Goal: Information Seeking & Learning: Learn about a topic

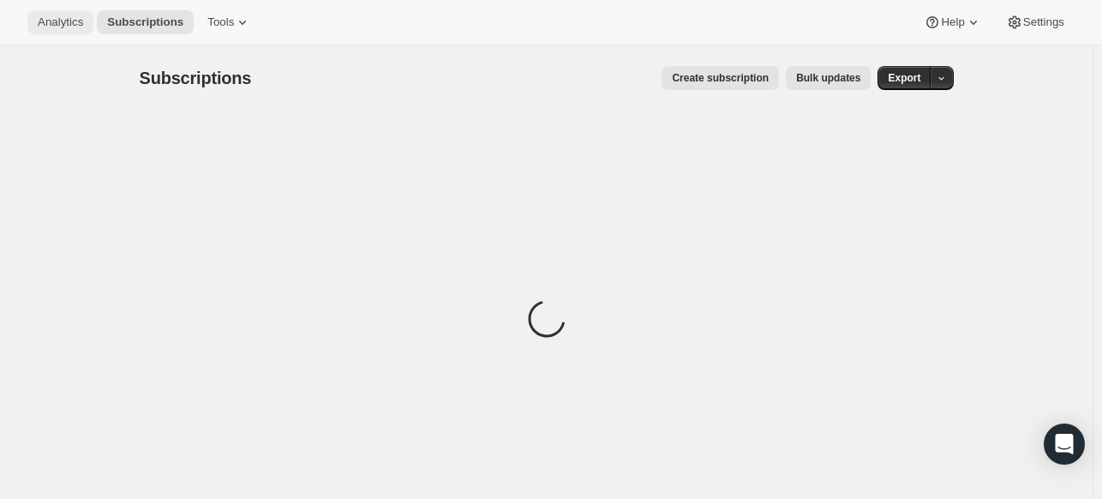
click at [83, 23] on button "Analytics" at bounding box center [60, 22] width 66 height 24
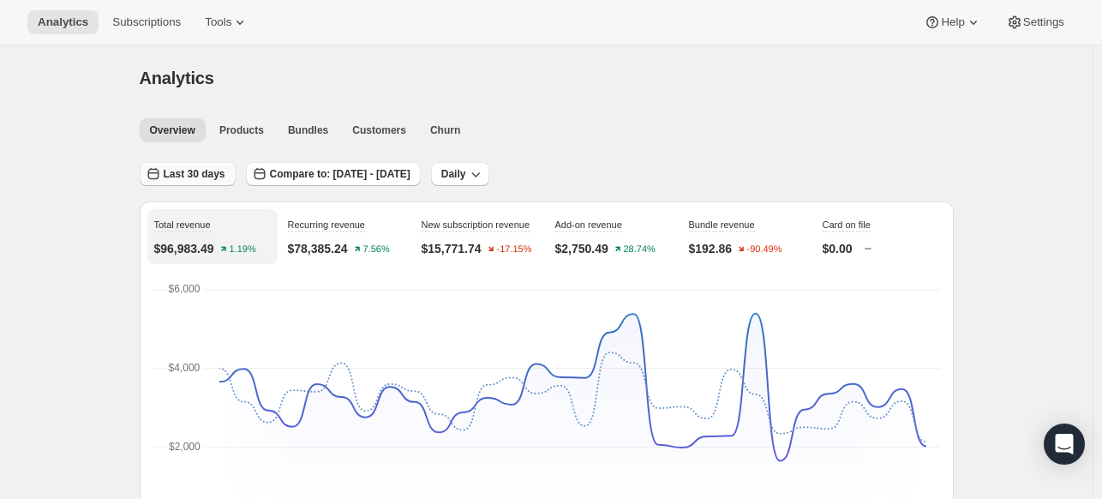
click at [162, 172] on icon "button" at bounding box center [153, 173] width 17 height 17
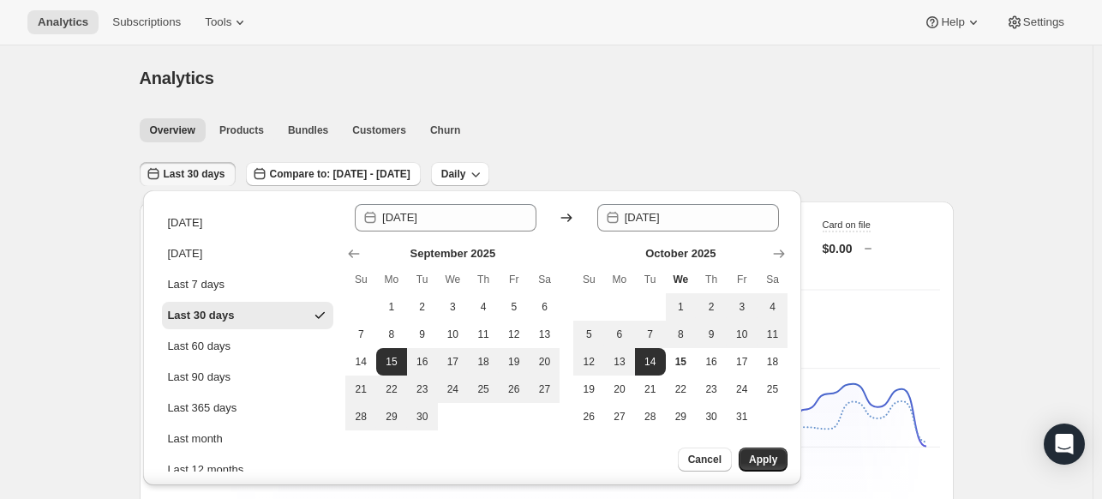
click at [216, 299] on ul "[DATE] [DATE] Last 7 days Last 30 days Last 60 days Last 90 days Last 365 days …" at bounding box center [247, 392] width 171 height 367
click at [215, 284] on div "Last 7 days" at bounding box center [195, 284] width 57 height 17
type input "[DATE]"
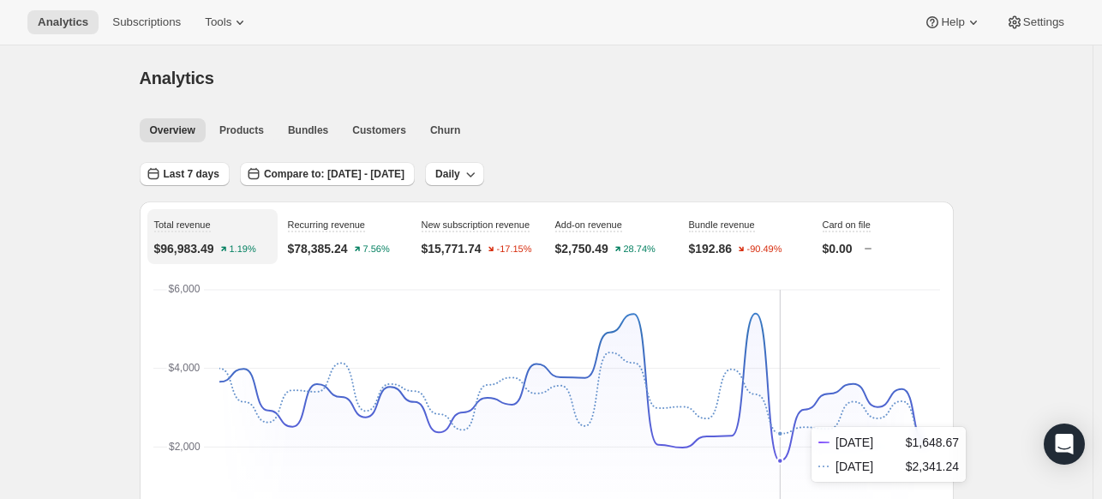
click at [794, 464] on icon "[DATE] [DATE] [DATE] [DATE] [DATE] [DATE] [DATE] [DATE] [DATE] [DATE] [DATE] [D…" at bounding box center [546, 418] width 787 height 266
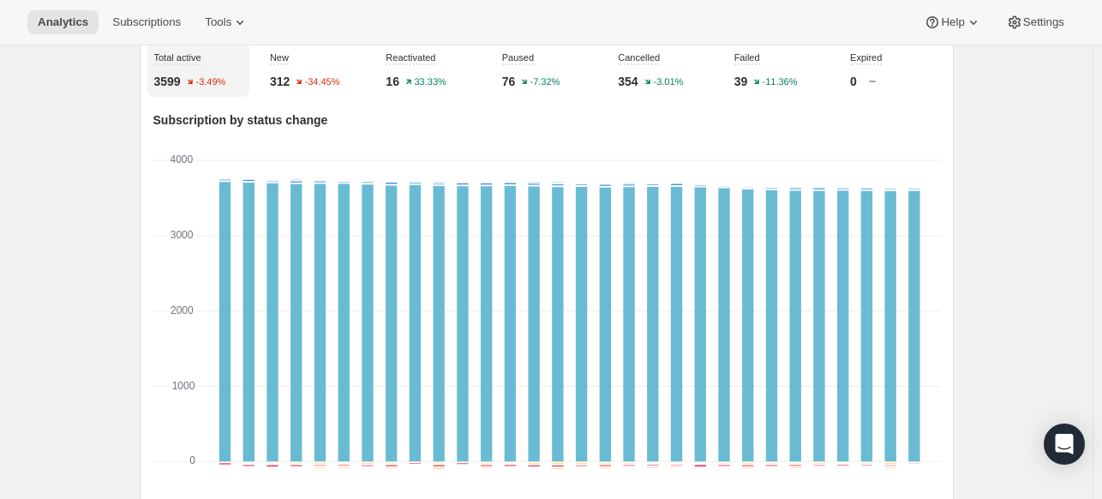
scroll to position [771, 0]
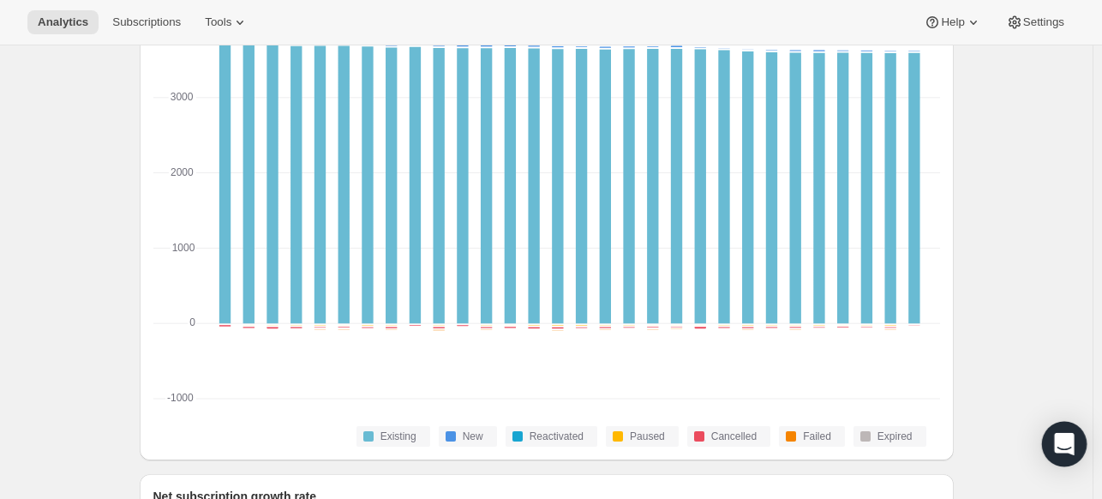
click at [1072, 440] on icon "Open Intercom Messenger" at bounding box center [1064, 444] width 22 height 22
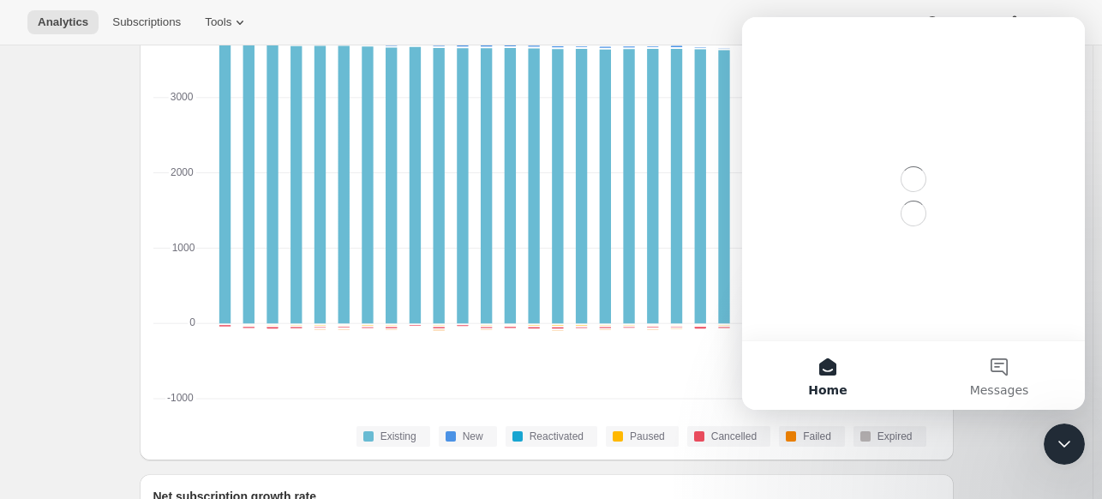
scroll to position [0, 0]
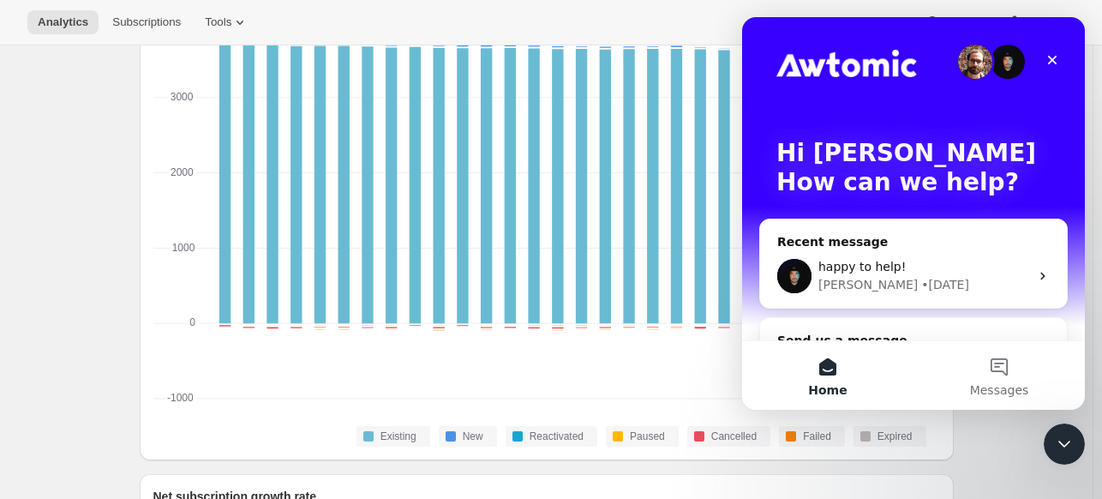
click at [1072, 439] on icon "Close Intercom Messenger" at bounding box center [1064, 444] width 21 height 21
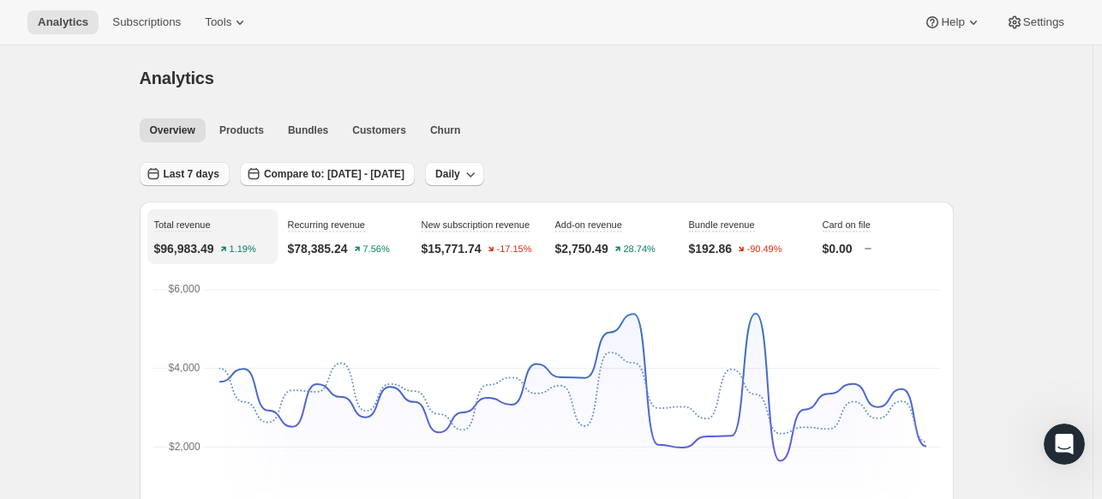
click at [183, 181] on button "Last 7 days" at bounding box center [185, 174] width 90 height 24
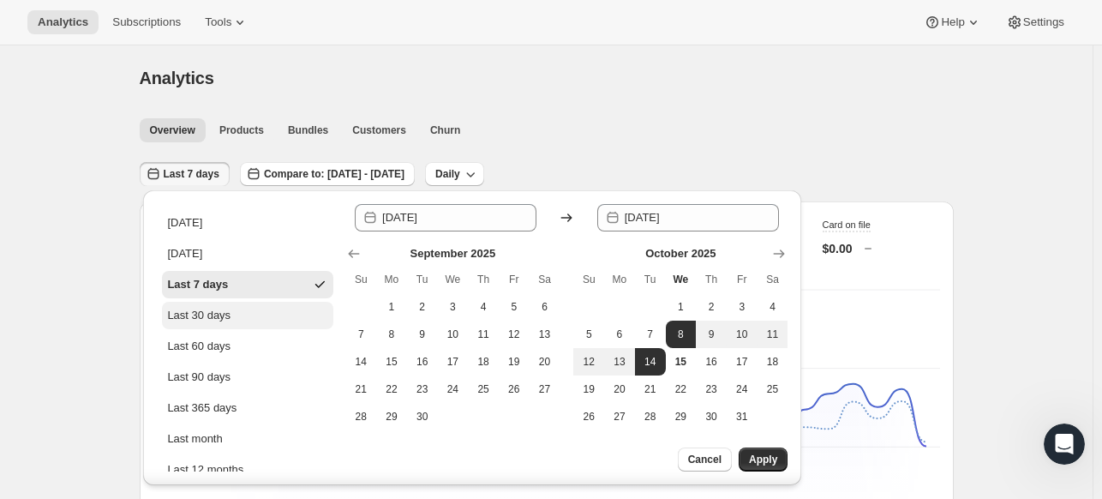
click at [216, 309] on div "Last 30 days" at bounding box center [198, 315] width 63 height 17
type input "[DATE]"
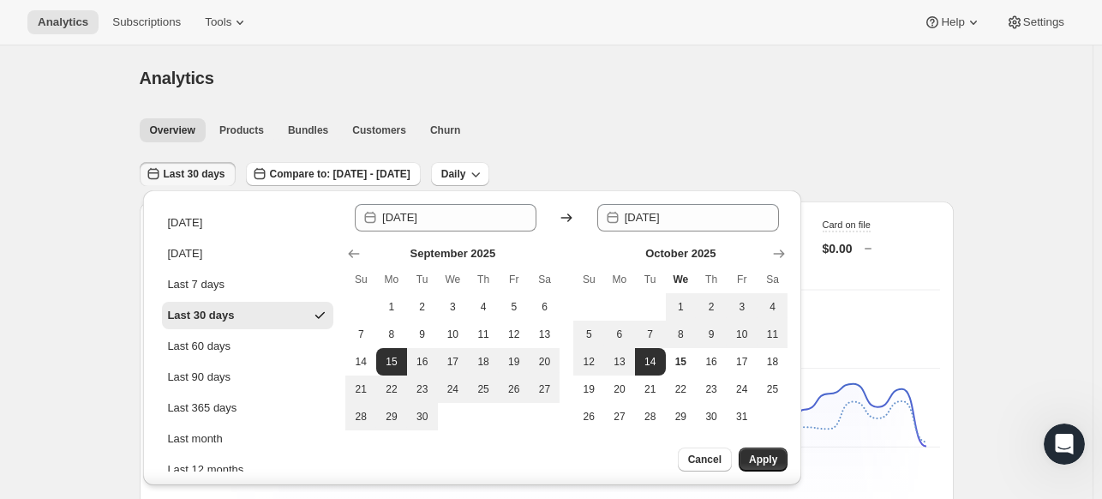
click at [786, 442] on div "Since [DATE] Until 2025-10-[DATE] Mo Tu We Th Fr Sa 1 2 3 4 5 6 7 8 9 10 11 12 …" at bounding box center [566, 337] width 442 height 267
click at [778, 446] on div "Since [DATE] Until 2025-10-[DATE] Mo Tu We Th Fr Sa 1 2 3 4 5 6 7 8 9 10 11 12 …" at bounding box center [566, 337] width 442 height 267
click at [764, 470] on button "Apply" at bounding box center [763, 459] width 49 height 24
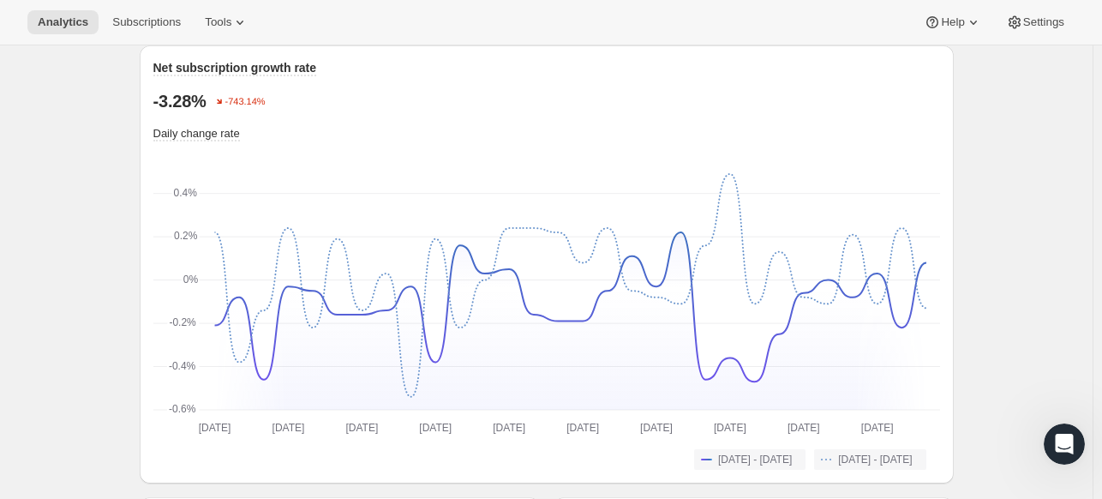
scroll to position [1542, 0]
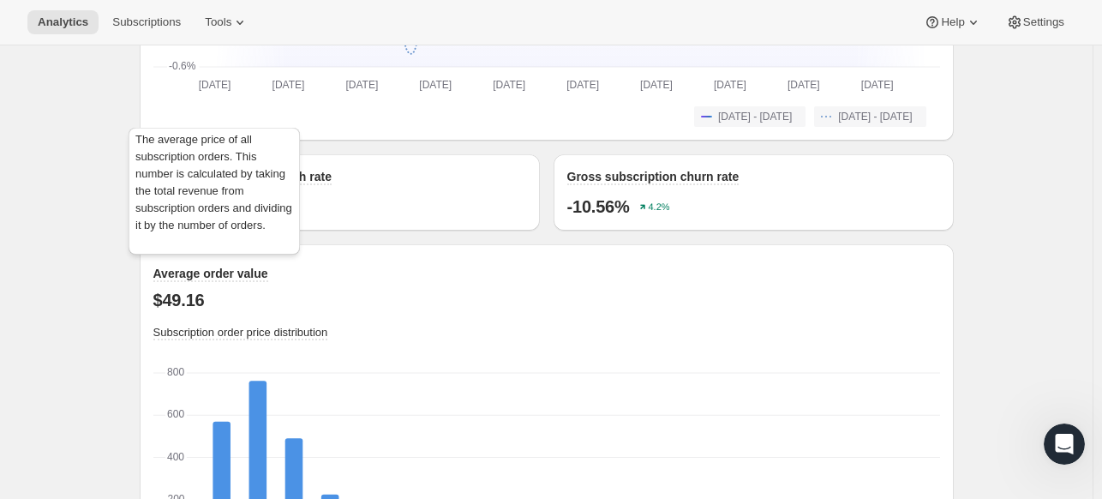
click at [213, 273] on span "Average order value" at bounding box center [210, 274] width 115 height 14
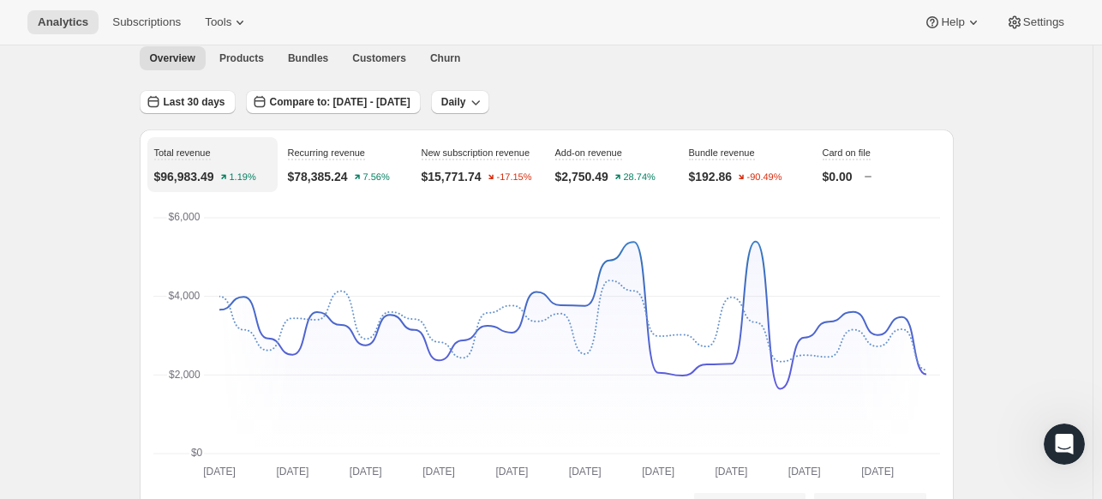
scroll to position [0, 0]
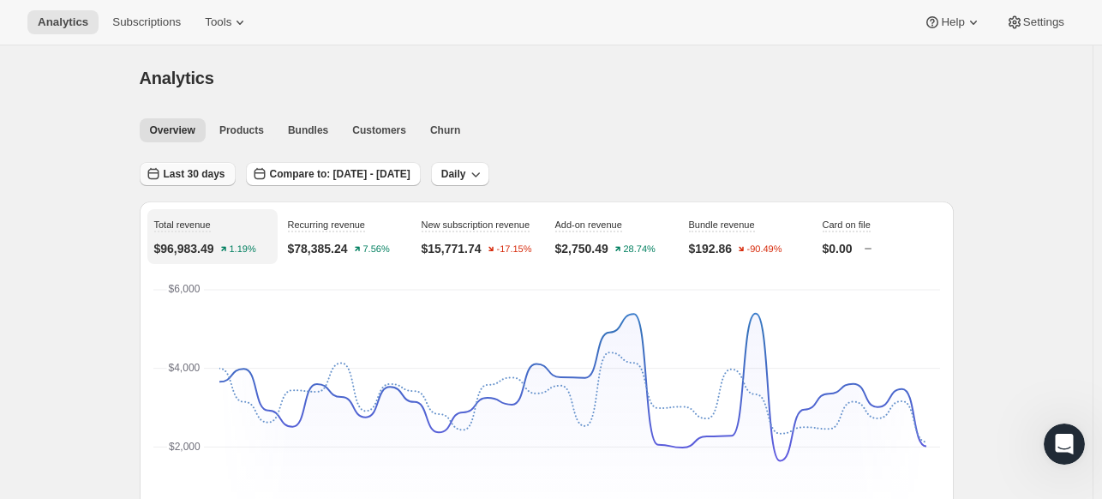
click at [190, 172] on span "Last 30 days" at bounding box center [195, 174] width 62 height 14
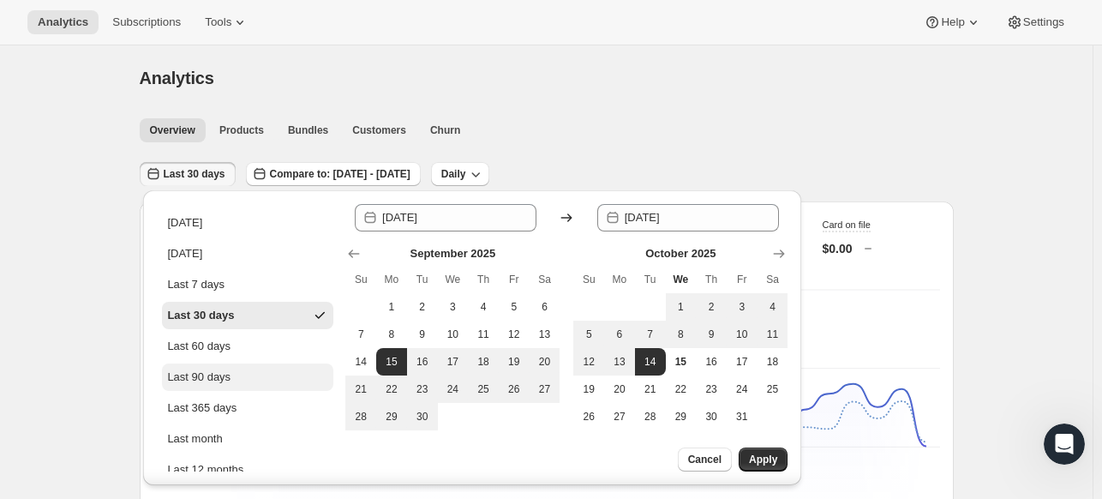
click at [213, 369] on div "Last 90 days" at bounding box center [198, 376] width 63 height 17
type input "[DATE]"
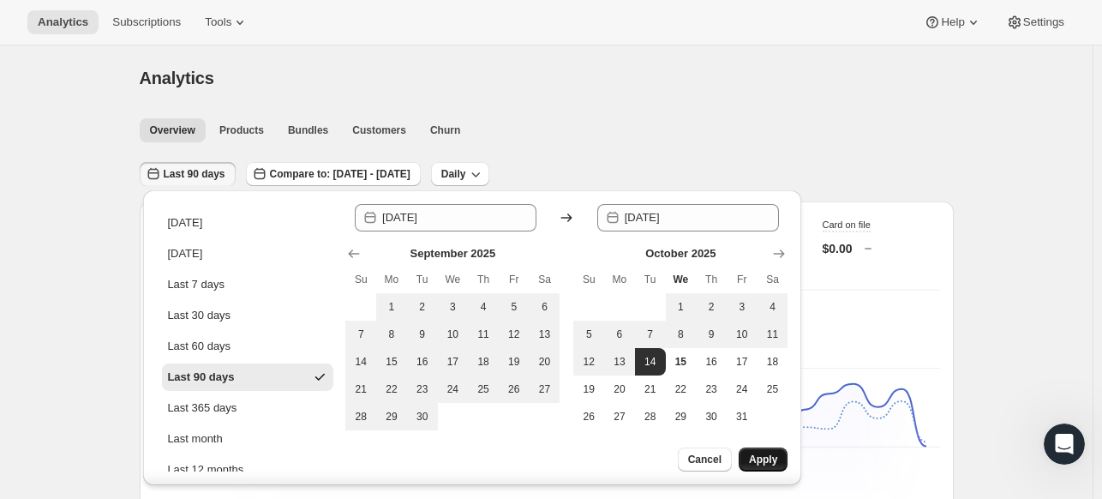
click at [745, 454] on button "Apply" at bounding box center [763, 459] width 49 height 24
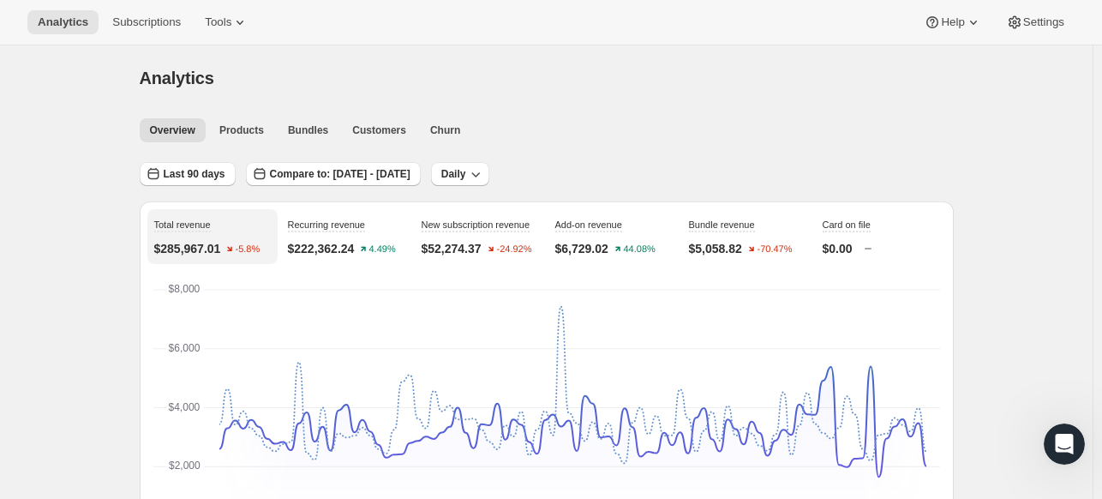
click at [184, 160] on div "Last 90 days Compare to: [DATE] - [DATE] Daily" at bounding box center [547, 167] width 814 height 39
click at [184, 165] on button "Last 90 days" at bounding box center [188, 174] width 96 height 24
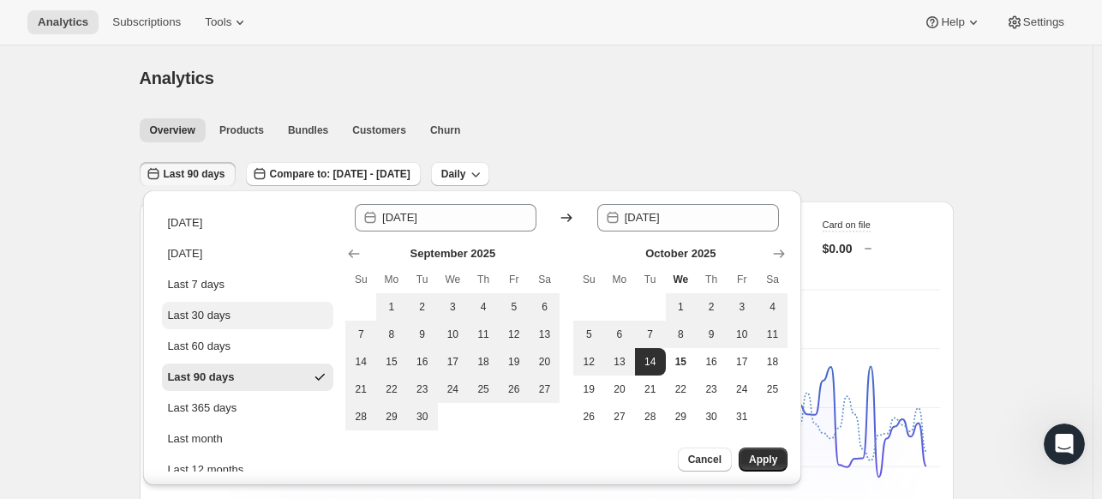
click at [221, 308] on div "Last 30 days" at bounding box center [198, 315] width 63 height 17
type input "[DATE]"
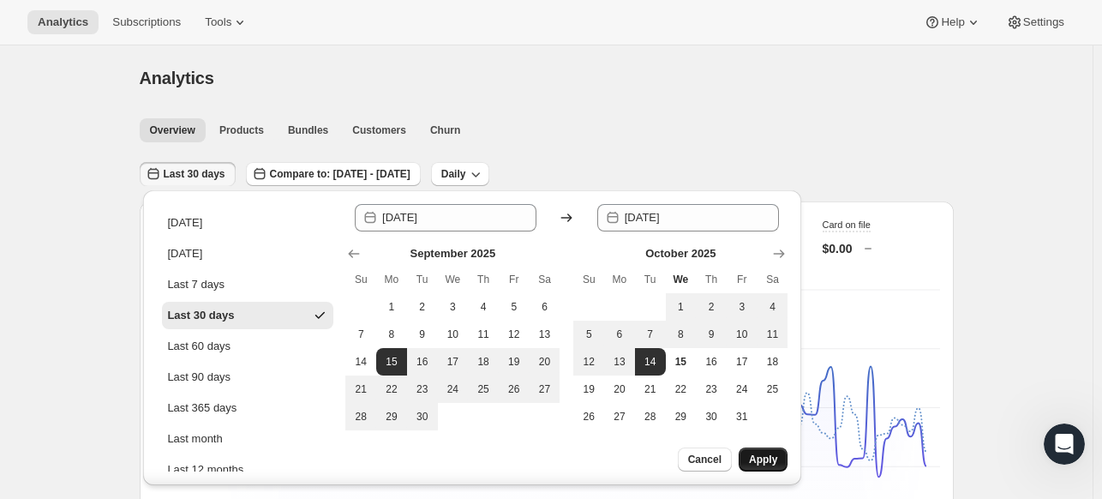
click at [752, 458] on span "Apply" at bounding box center [763, 459] width 28 height 14
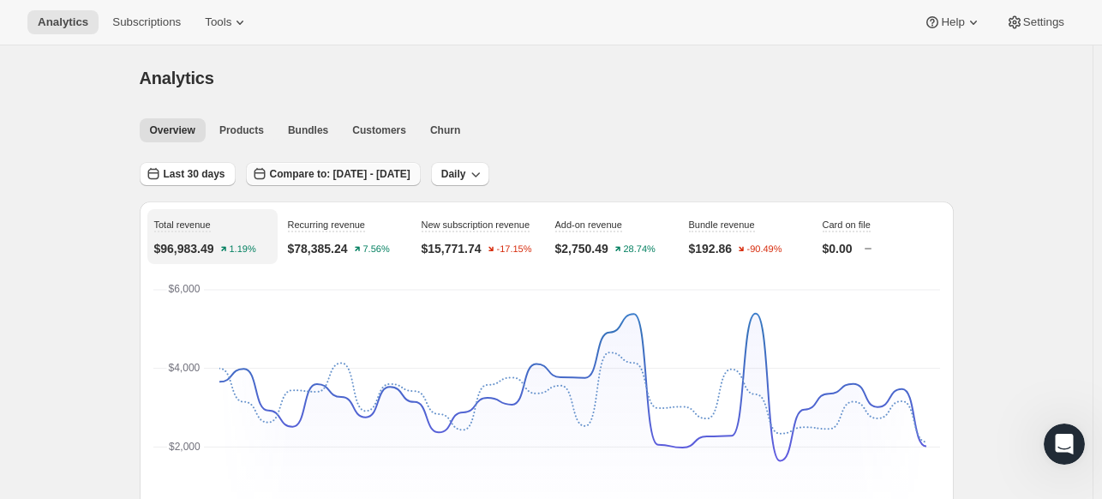
click at [281, 171] on span "Compare to: [DATE] - [DATE]" at bounding box center [340, 174] width 141 height 14
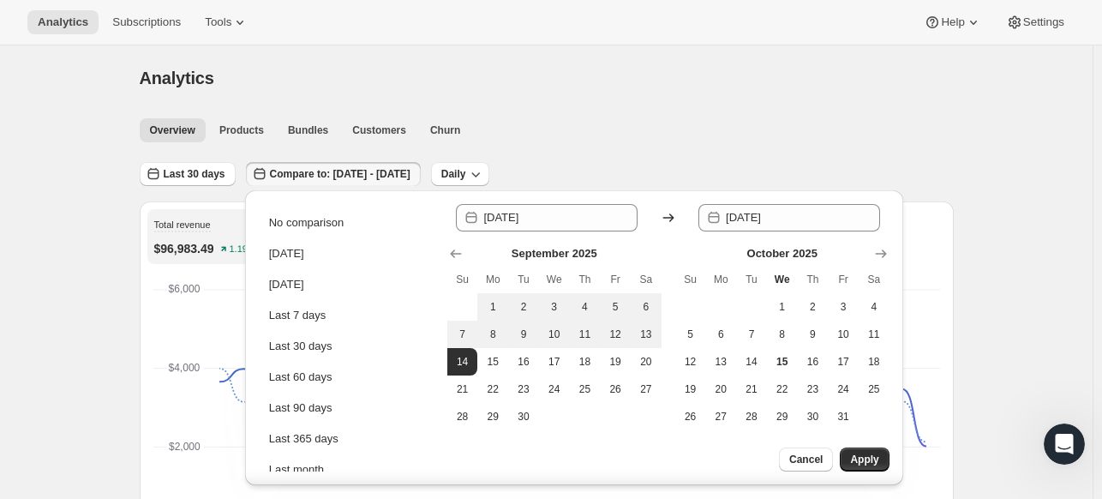
click at [644, 90] on div "Analytics. This page is ready Analytics" at bounding box center [547, 77] width 814 height 65
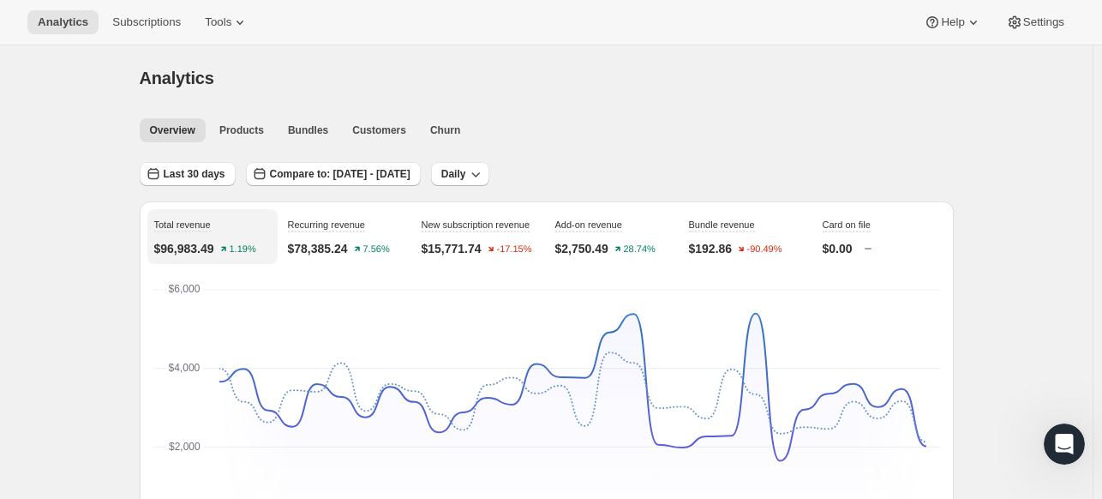
click at [199, 159] on div "Last 30 days Compare to: [DATE] - [DATE] Daily" at bounding box center [547, 167] width 814 height 39
click at [194, 167] on span "Last 30 days" at bounding box center [195, 174] width 62 height 14
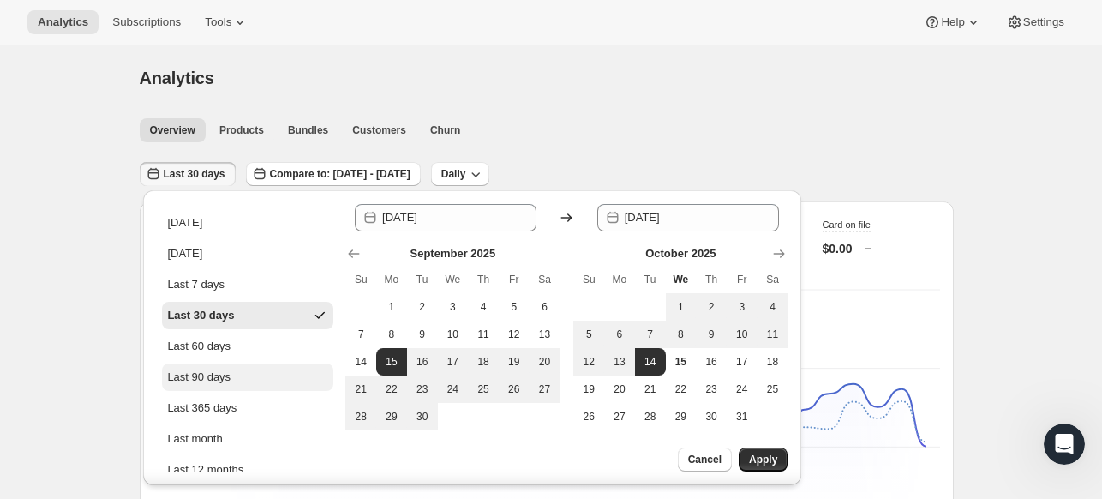
click at [201, 374] on div "Last 90 days" at bounding box center [198, 376] width 63 height 17
type input "[DATE]"
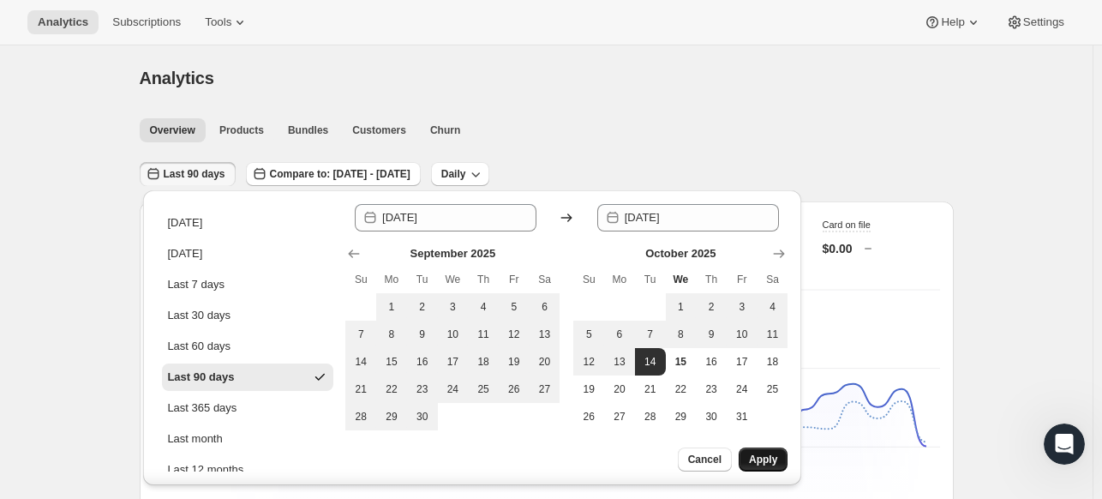
click at [764, 470] on button "Apply" at bounding box center [763, 459] width 49 height 24
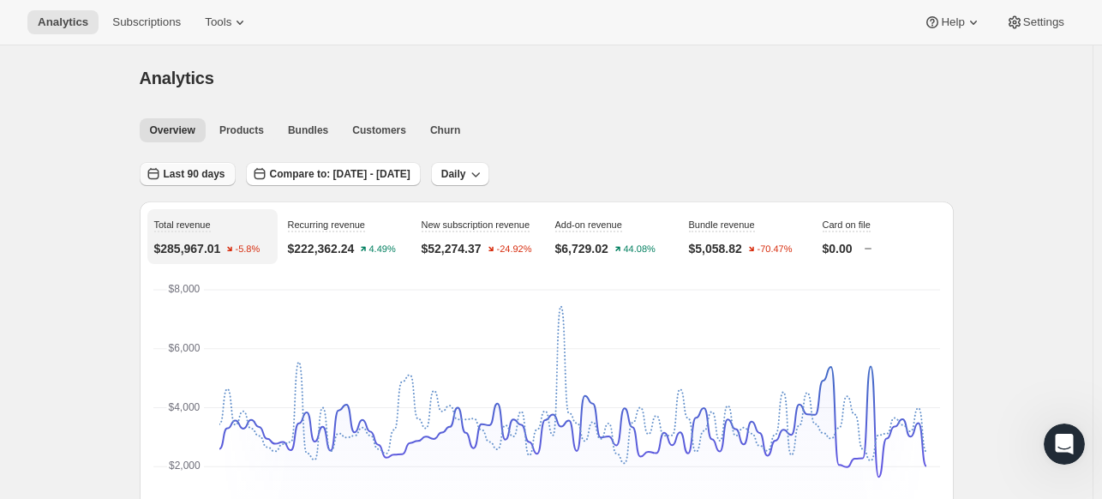
click at [211, 168] on span "Last 90 days" at bounding box center [195, 174] width 62 height 14
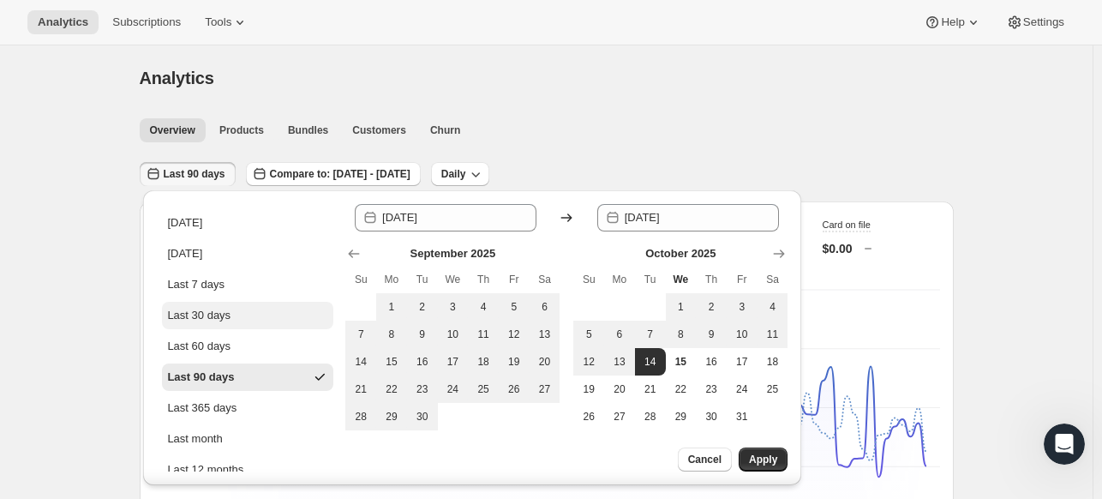
click at [219, 321] on div "Last 30 days" at bounding box center [198, 315] width 63 height 17
type input "[DATE]"
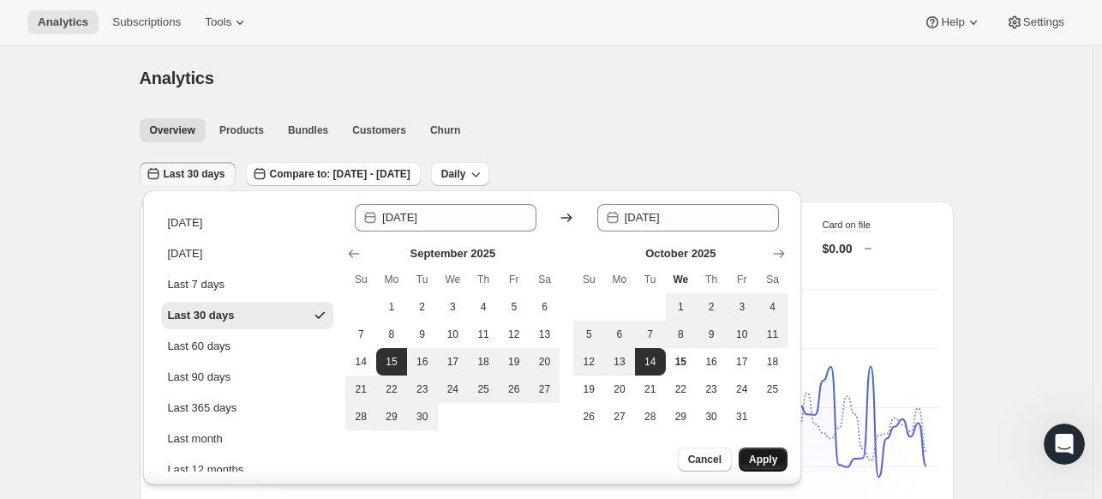
click at [768, 460] on span "Apply" at bounding box center [763, 459] width 28 height 14
